Goal: Information Seeking & Learning: Learn about a topic

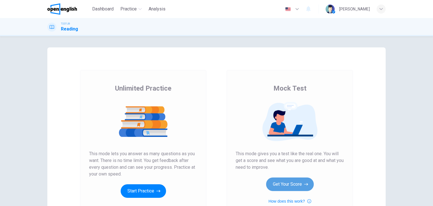
click at [283, 191] on button "Get Your Score" at bounding box center [290, 184] width 48 height 14
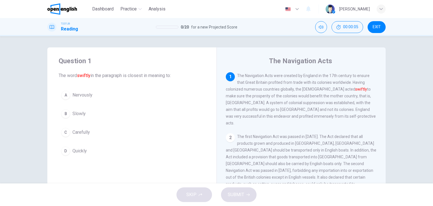
click at [376, 27] on span "EXIT" at bounding box center [377, 27] width 8 height 5
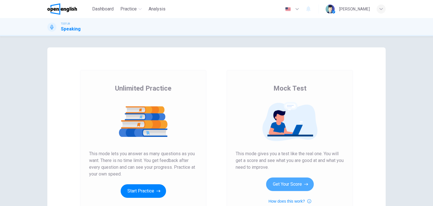
click at [275, 187] on button "Get Your Score" at bounding box center [290, 184] width 48 height 14
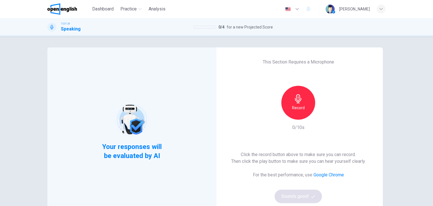
click at [294, 115] on div "Record" at bounding box center [298, 103] width 34 height 34
click at [294, 115] on div "Stop" at bounding box center [298, 103] width 34 height 34
click at [297, 197] on button "Sounds good!" at bounding box center [298, 196] width 47 height 14
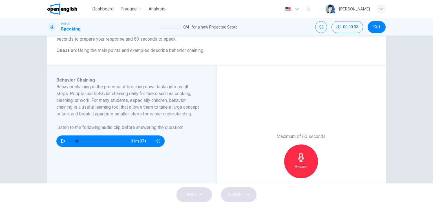
scroll to position [68, 0]
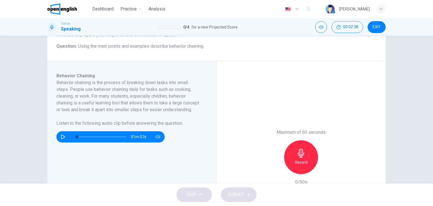
drag, startPoint x: 54, startPoint y: 74, endPoint x: 92, endPoint y: 76, distance: 38.1
click at [92, 76] on div "Behavior Chaining Behavior chaining is the process of breaking down tasks into …" at bounding box center [131, 157] width 169 height 192
drag, startPoint x: 92, startPoint y: 76, endPoint x: 47, endPoint y: 82, distance: 46.4
click at [47, 82] on div "Behavior Chaining Behavior chaining is the process of breaking down tasks into …" at bounding box center [131, 157] width 169 height 192
click at [62, 139] on icon "button" at bounding box center [63, 136] width 5 height 5
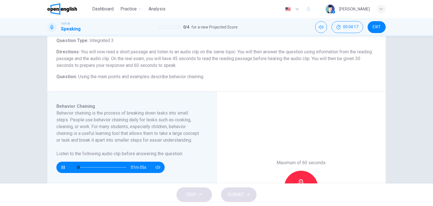
scroll to position [35, 0]
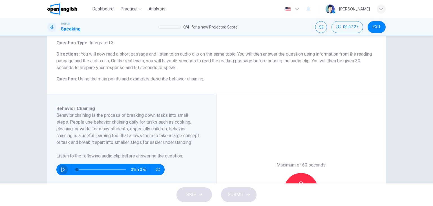
click at [62, 172] on icon "button" at bounding box center [63, 169] width 4 height 5
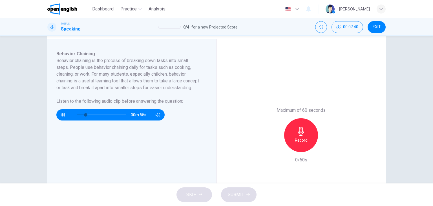
scroll to position [95, 0]
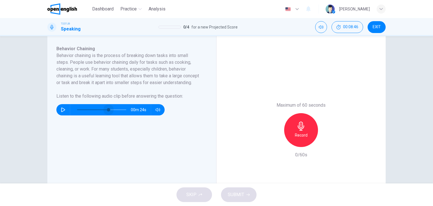
click at [107, 114] on span at bounding box center [101, 110] width 49 height 8
click at [62, 112] on icon "button" at bounding box center [63, 109] width 5 height 5
type input "*"
click at [301, 125] on icon "button" at bounding box center [301, 125] width 9 height 9
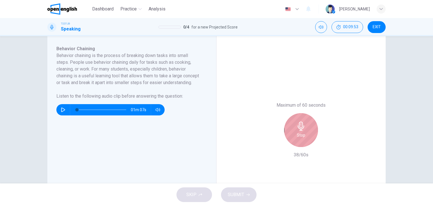
click at [301, 125] on icon "button" at bounding box center [301, 125] width 9 height 9
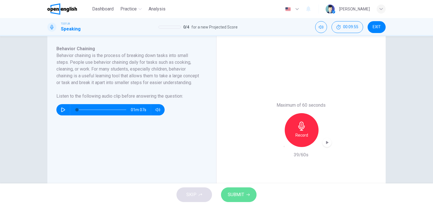
click at [233, 191] on span "SUBMIT" at bounding box center [236, 195] width 16 height 8
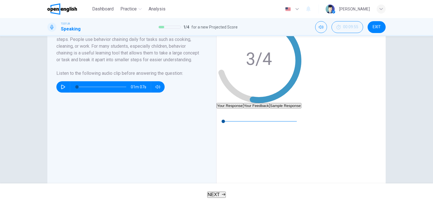
click at [269, 103] on button "Your Feedback" at bounding box center [256, 105] width 26 height 5
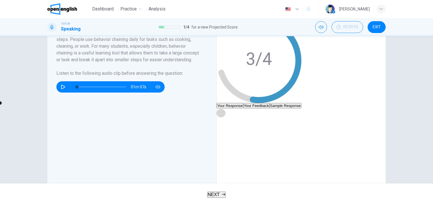
click at [223, 115] on icon "button" at bounding box center [221, 113] width 5 height 5
type input "*"
click at [219, 196] on span "NEXT" at bounding box center [214, 194] width 12 height 5
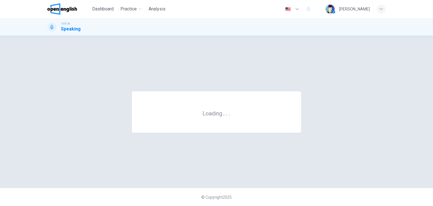
scroll to position [0, 0]
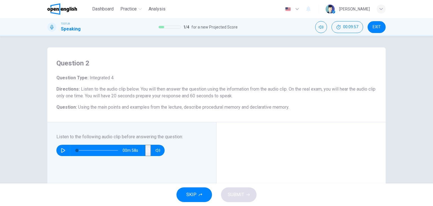
click at [63, 150] on icon "button" at bounding box center [63, 150] width 4 height 5
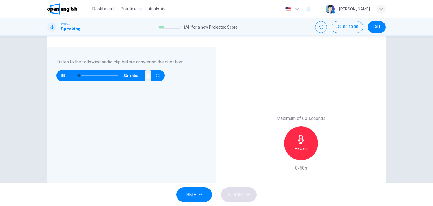
scroll to position [78, 0]
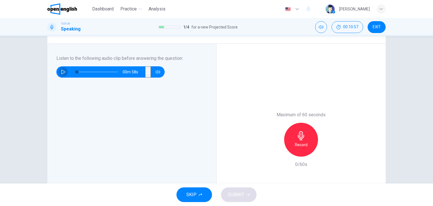
click at [62, 70] on icon "button" at bounding box center [63, 72] width 5 height 5
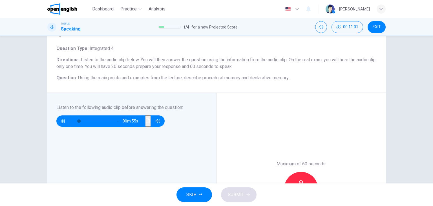
scroll to position [32, 0]
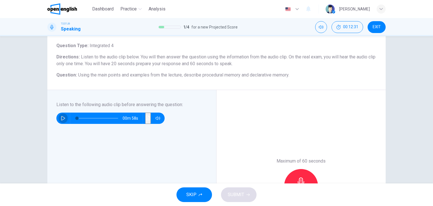
click at [65, 114] on button "button" at bounding box center [63, 117] width 9 height 11
type input "*"
